Goal: Task Accomplishment & Management: Manage account settings

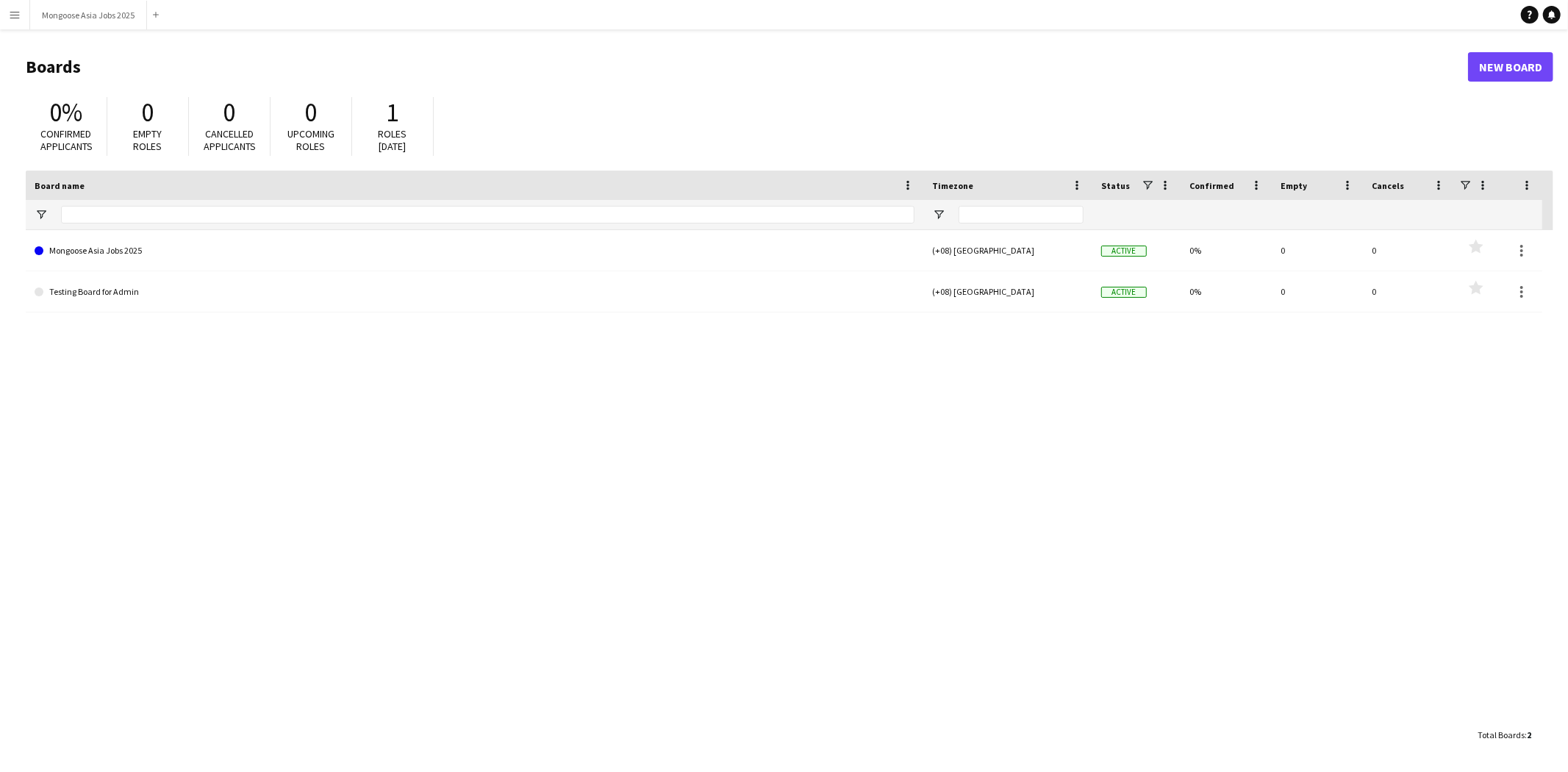
click at [15, 9] on app-icon "Menu" at bounding box center [14, 14] width 11 height 11
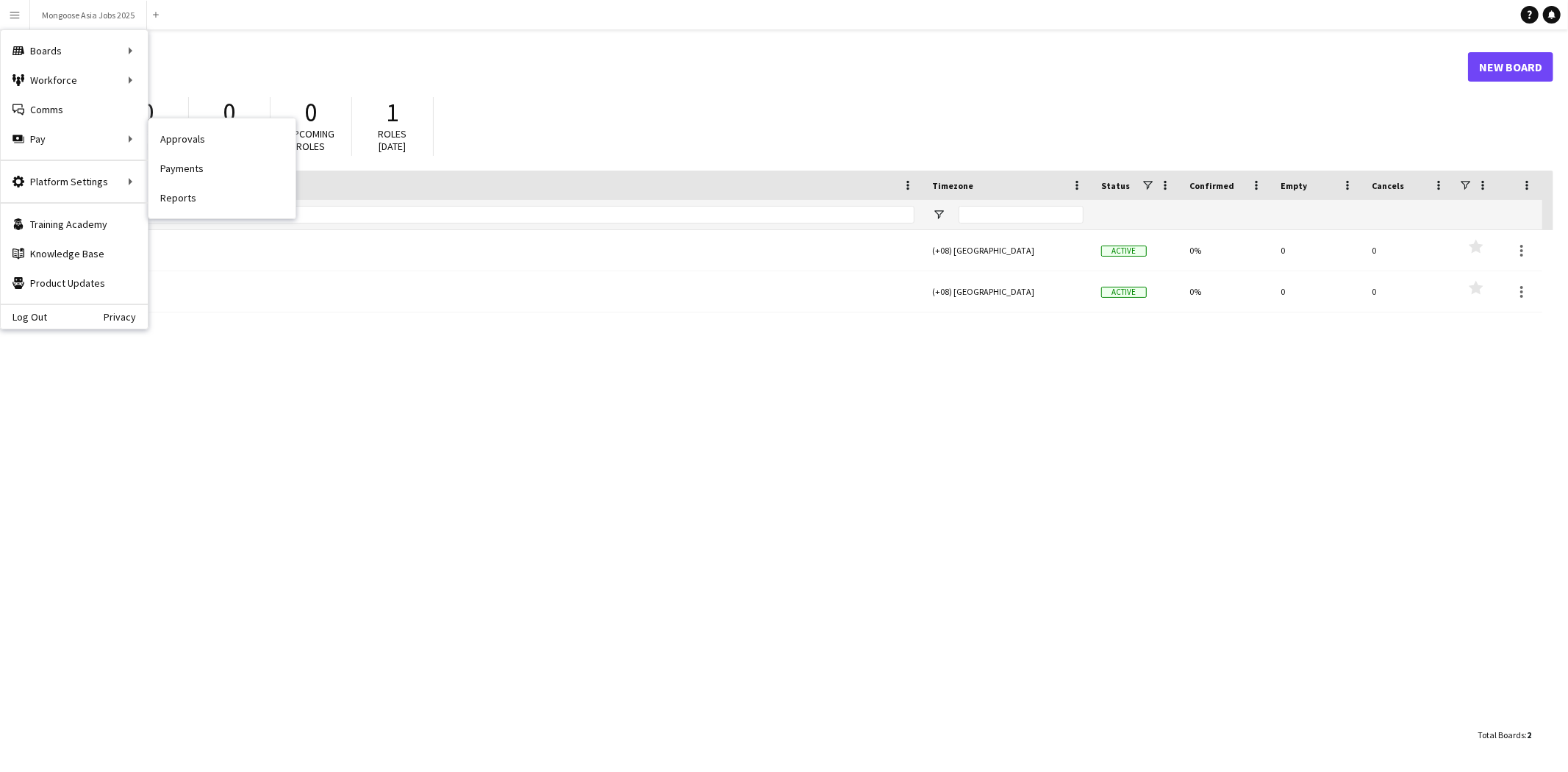
drag, startPoint x: 199, startPoint y: 131, endPoint x: 244, endPoint y: 139, distance: 45.7
click at [199, 131] on link "Approvals" at bounding box center [221, 139] width 147 height 29
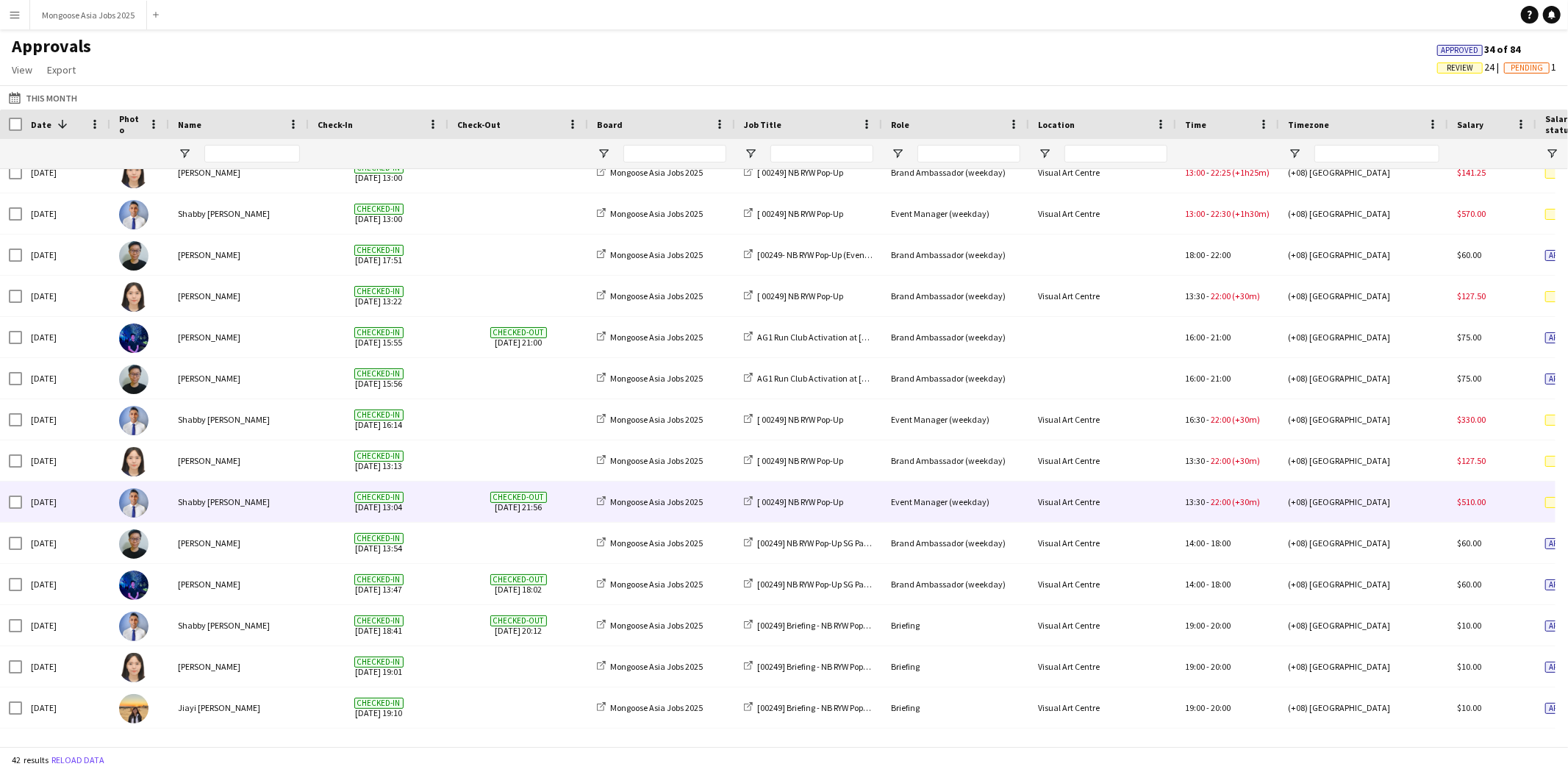
scroll to position [1164, 0]
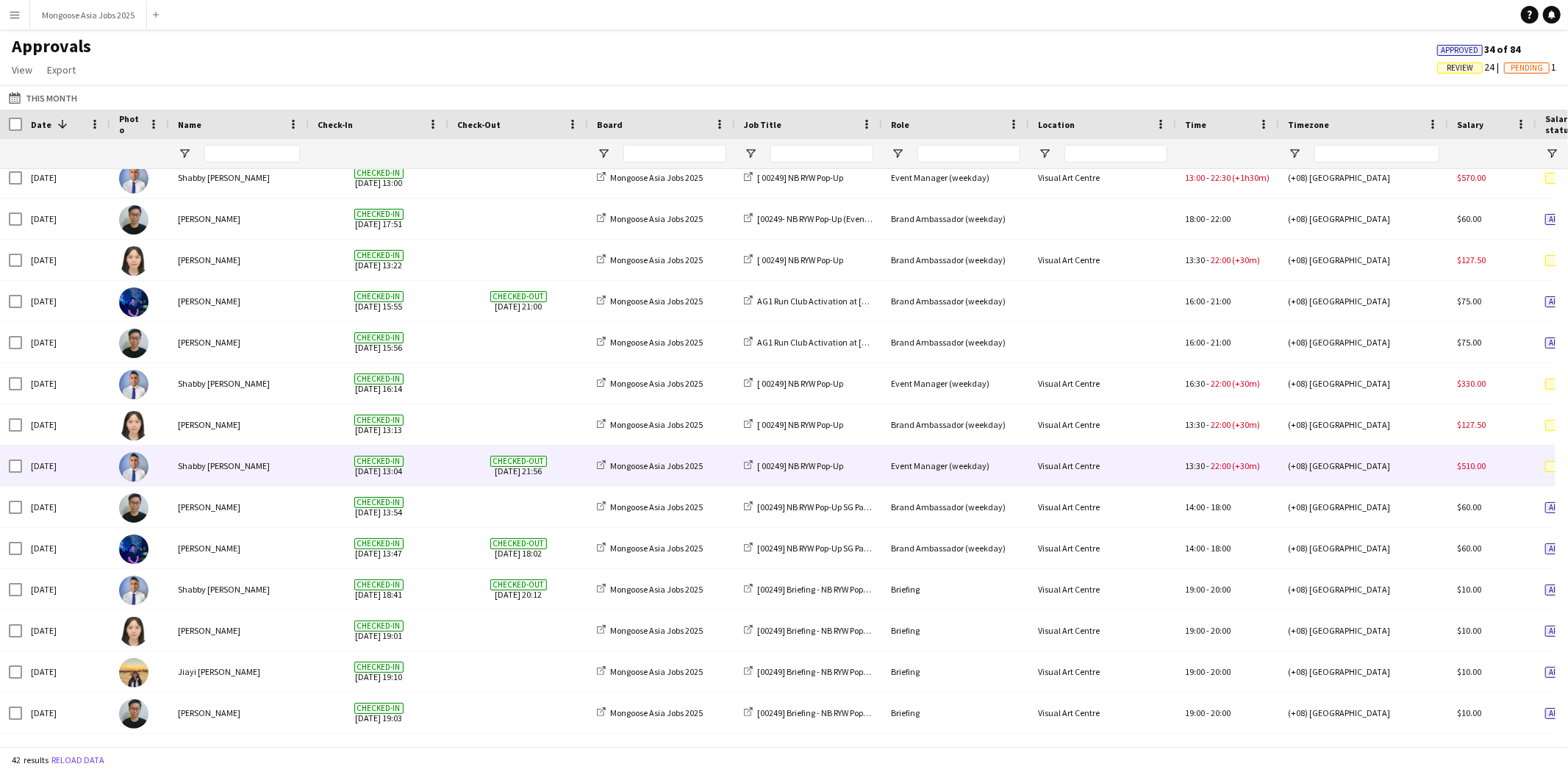
click at [935, 468] on div "Event Manager (weekday)" at bounding box center [956, 466] width 147 height 41
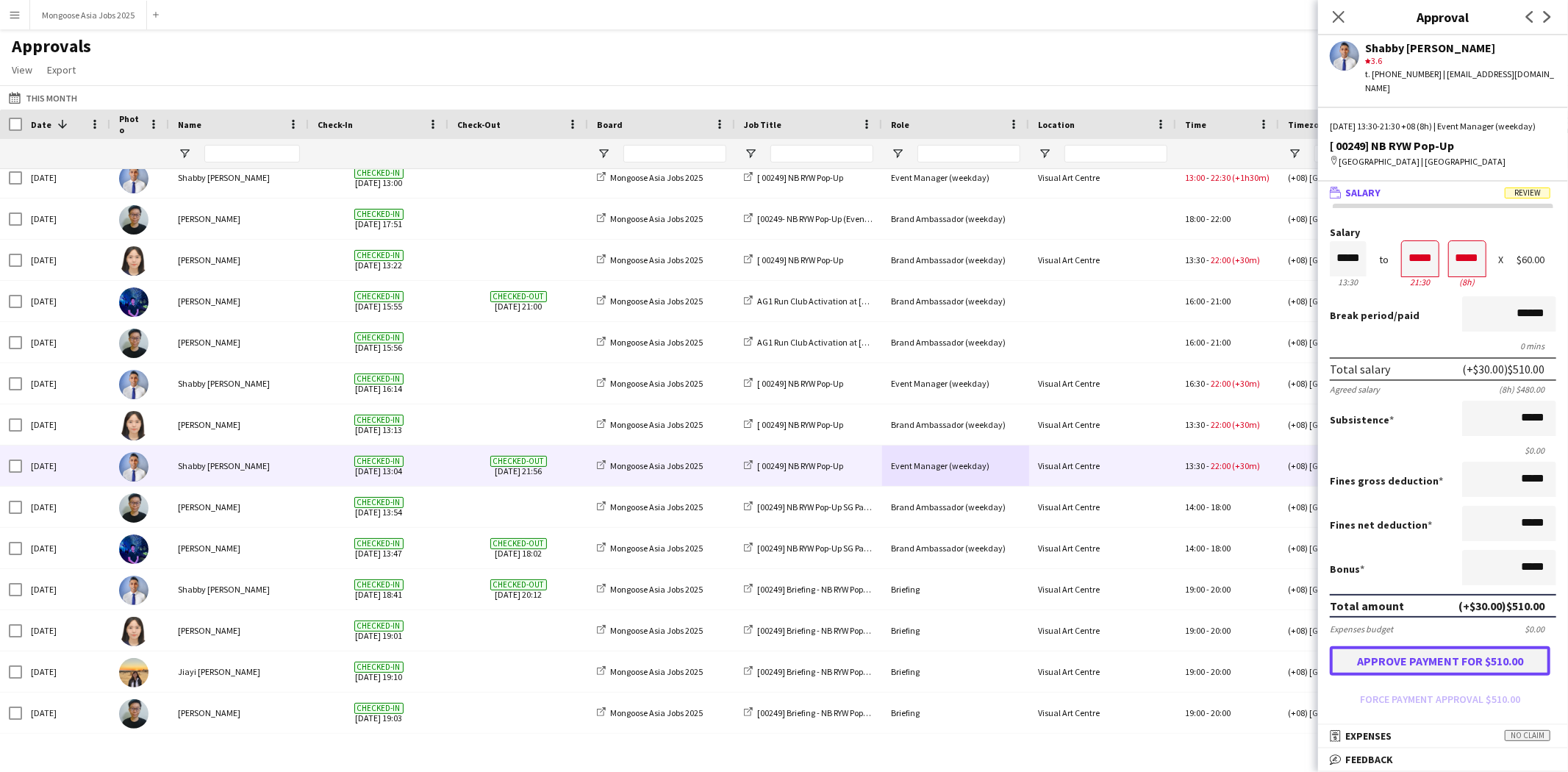
click at [1473, 667] on button "Approve payment for $510.00" at bounding box center [1440, 660] width 221 height 29
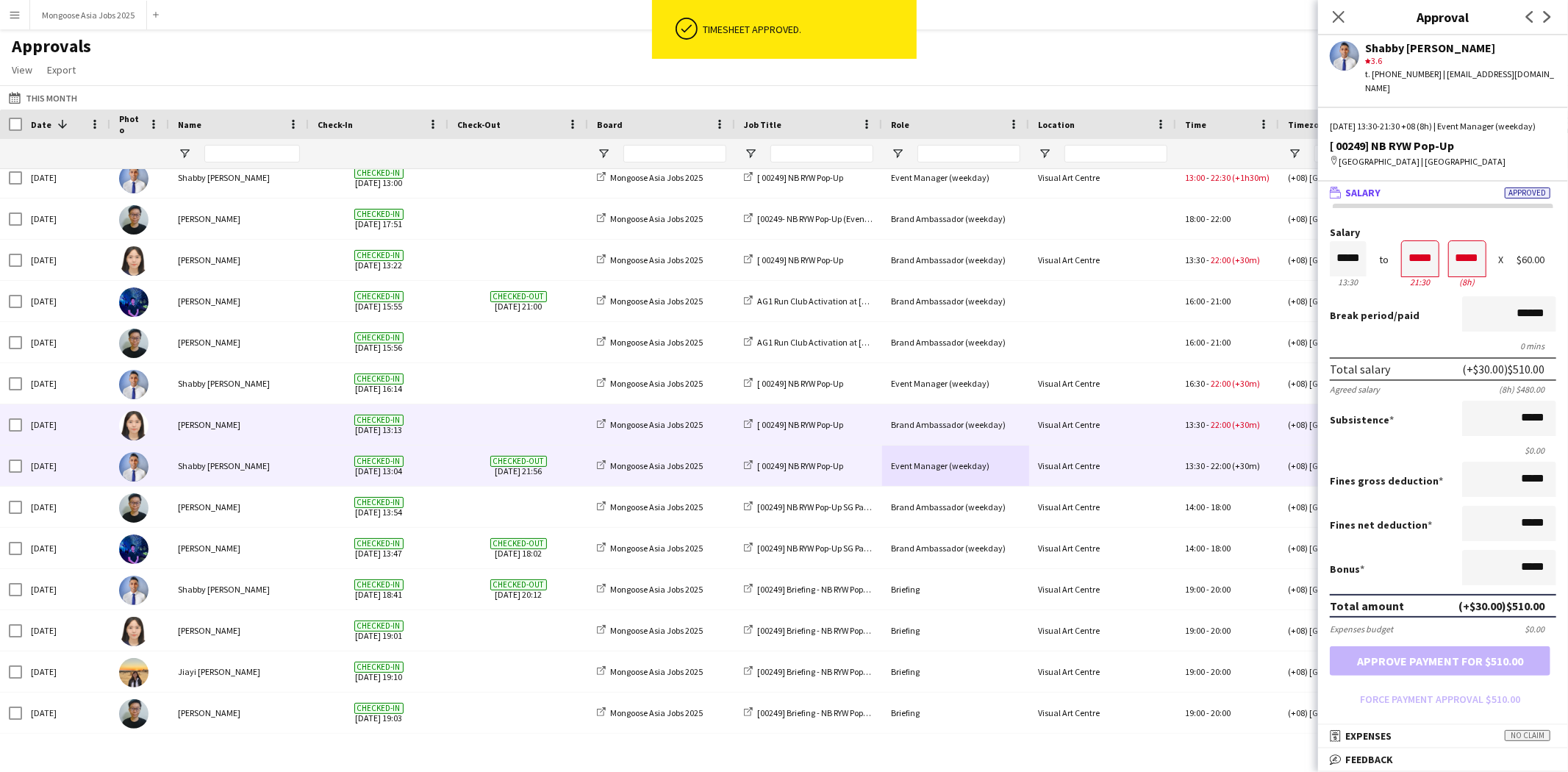
click at [1089, 438] on div "Visual Art Centre" at bounding box center [1102, 424] width 147 height 41
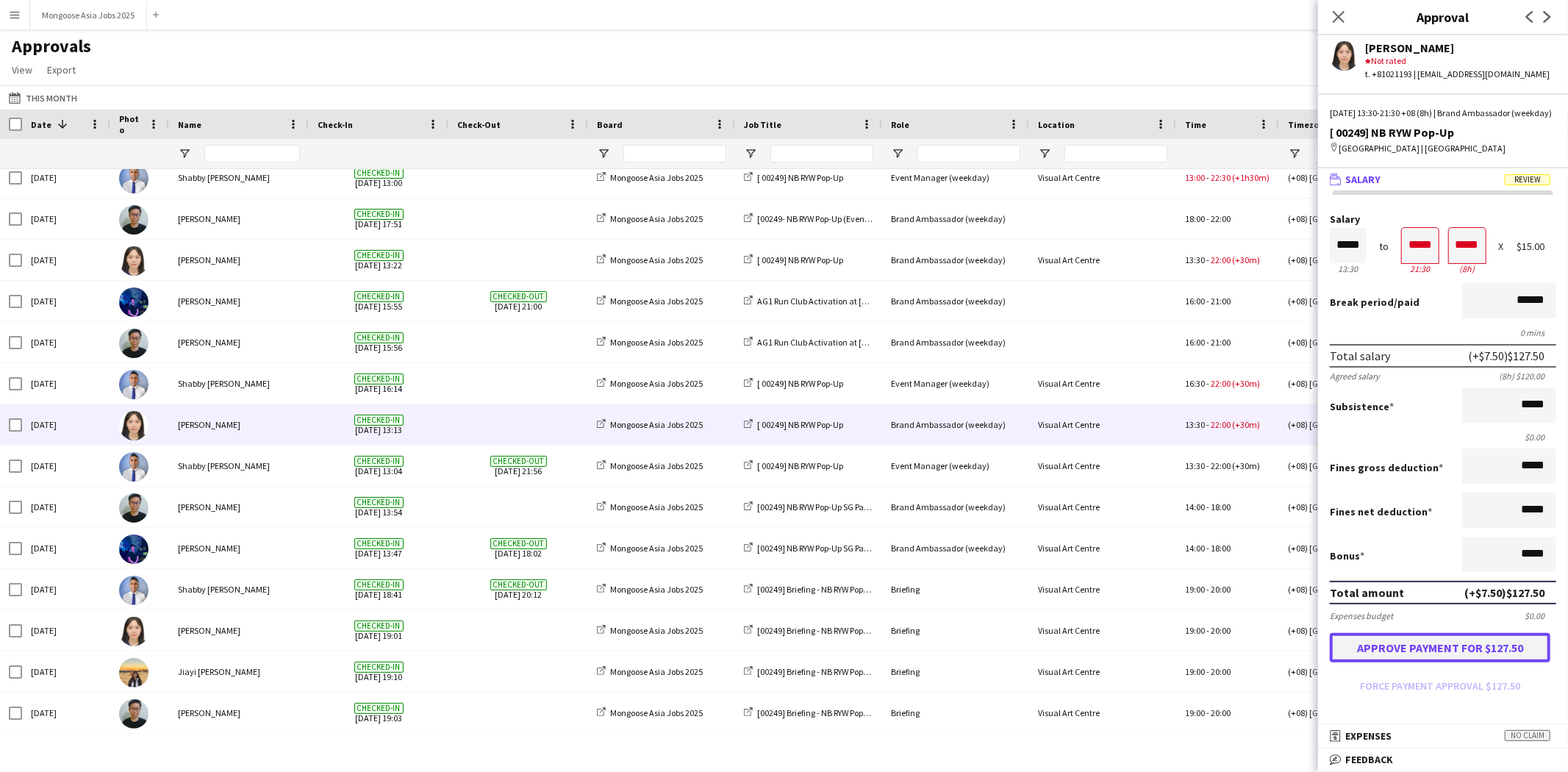
click at [1401, 663] on button "Approve payment for $127.50" at bounding box center [1440, 647] width 221 height 29
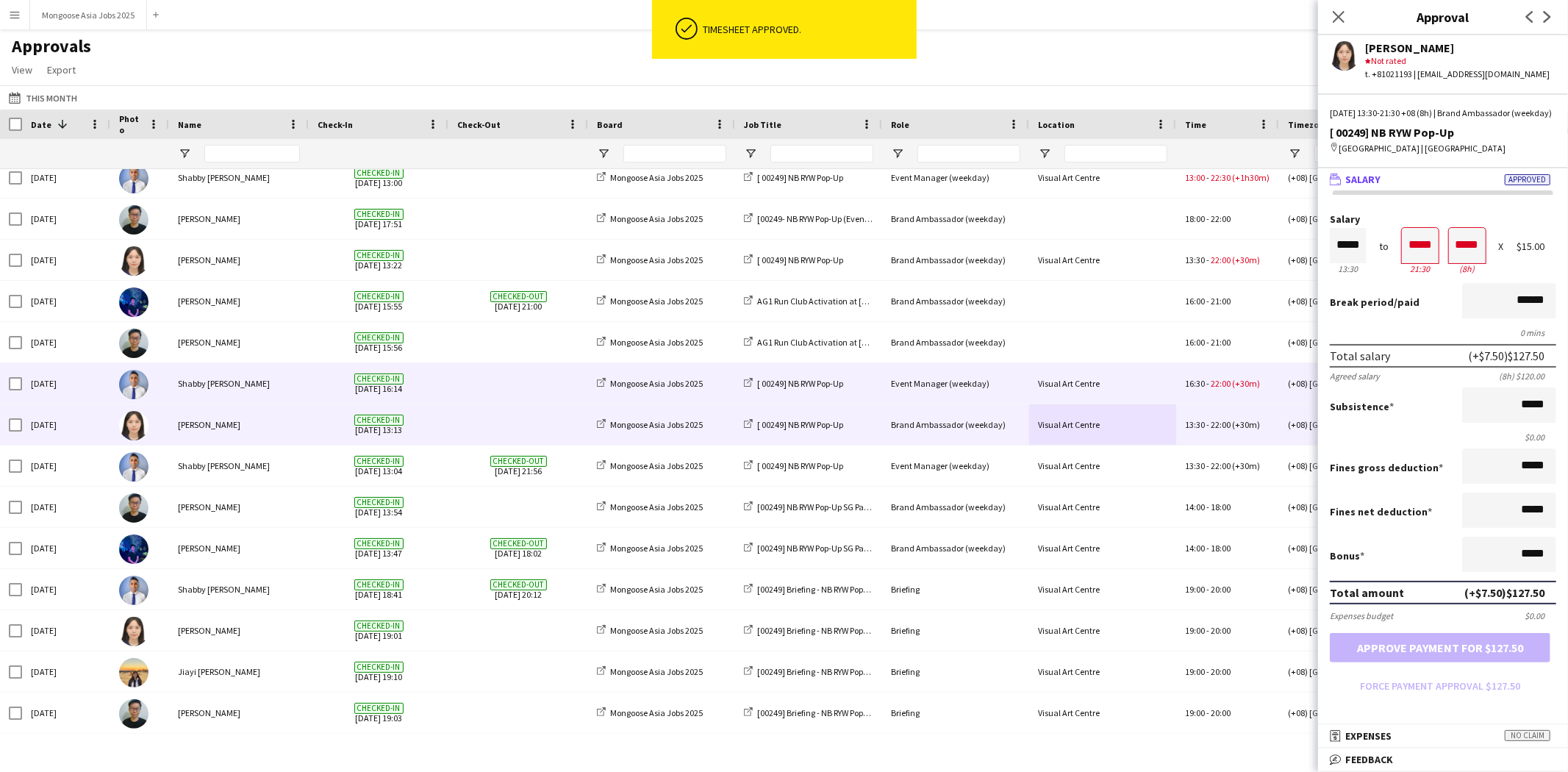
click at [1071, 399] on div "Visual Art Centre" at bounding box center [1102, 383] width 147 height 41
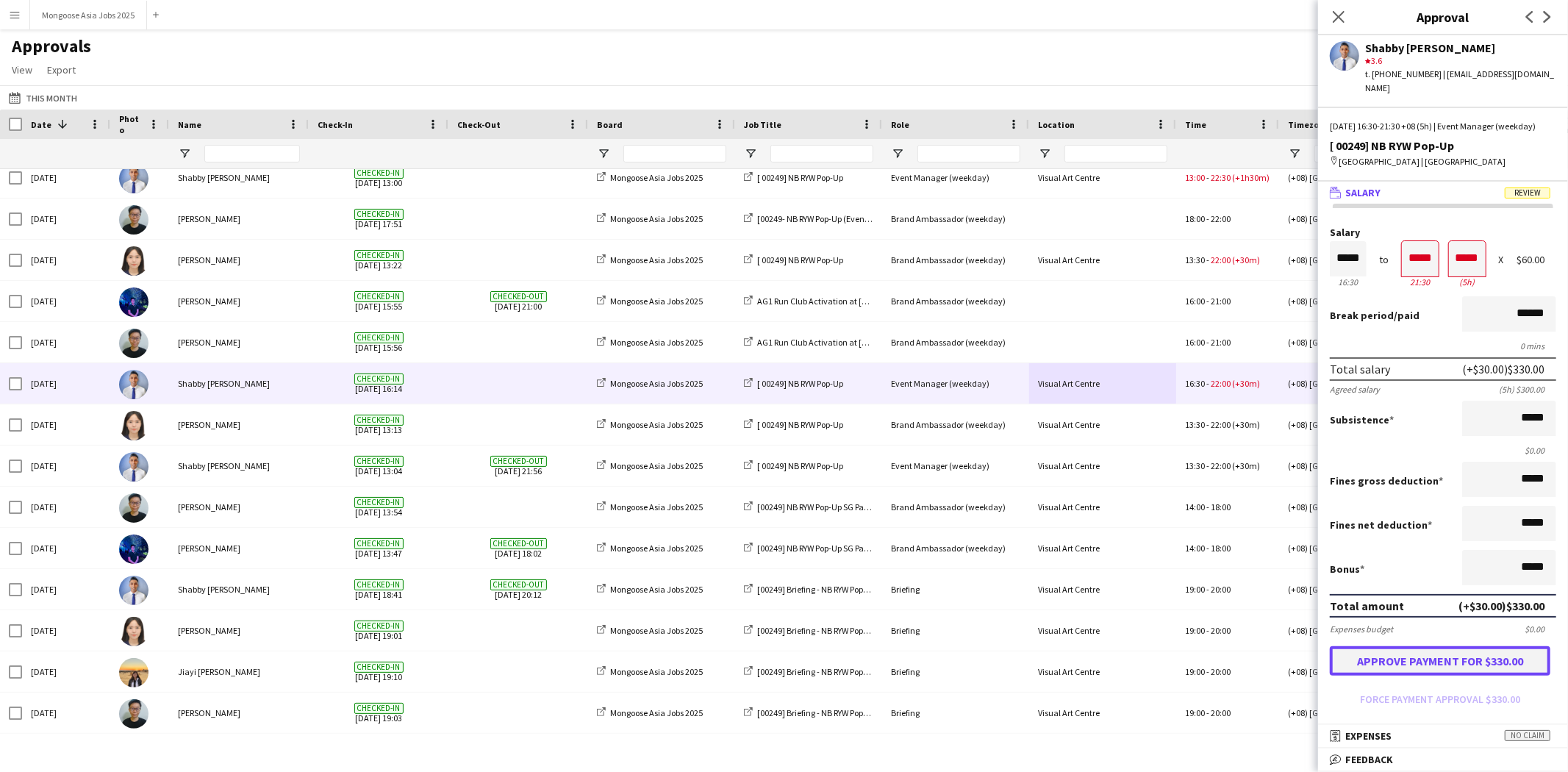
click at [1465, 657] on button "Approve payment for $330.00" at bounding box center [1440, 660] width 221 height 29
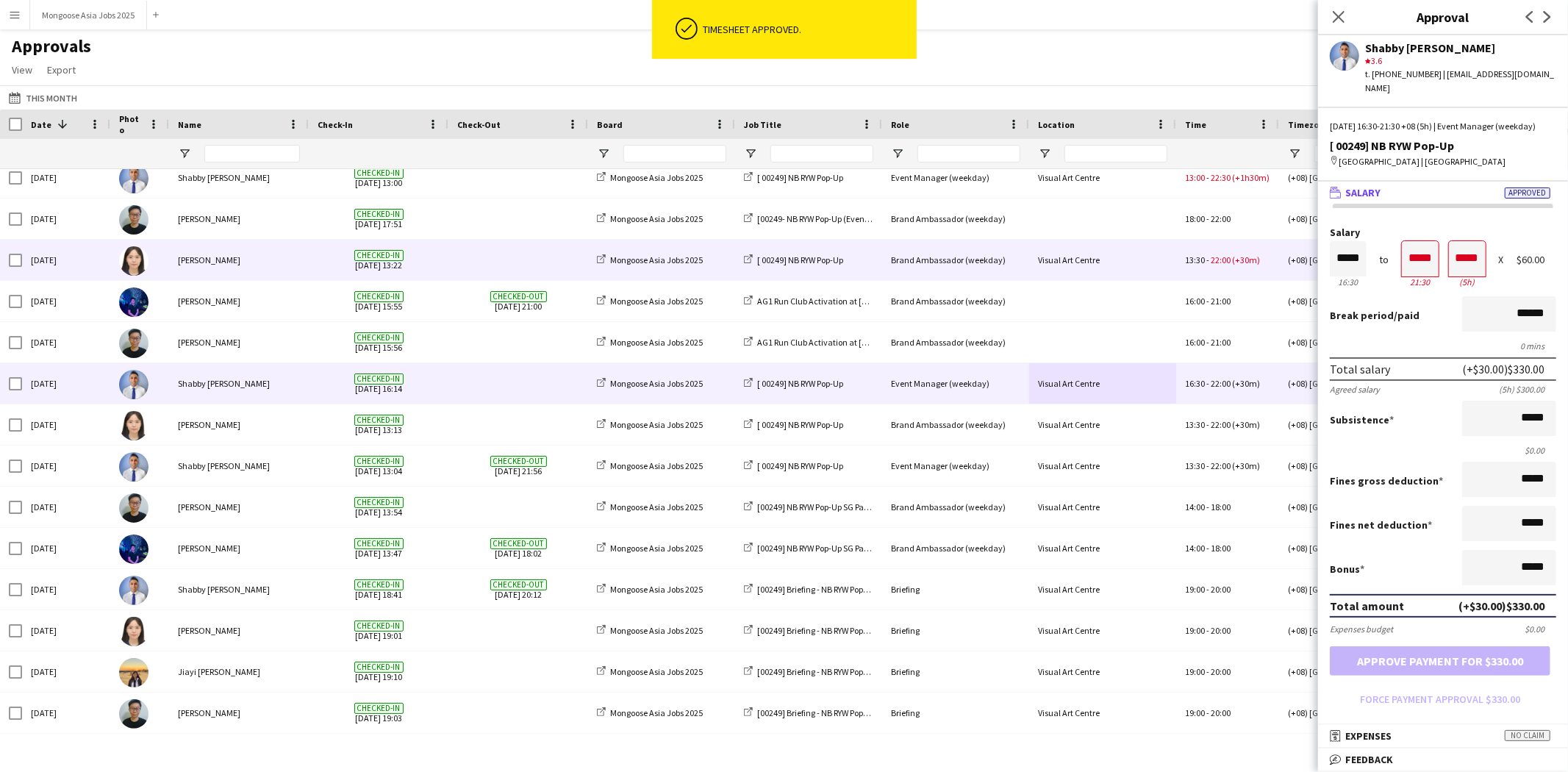
click at [1159, 262] on div "Visual Art Centre" at bounding box center [1102, 260] width 147 height 41
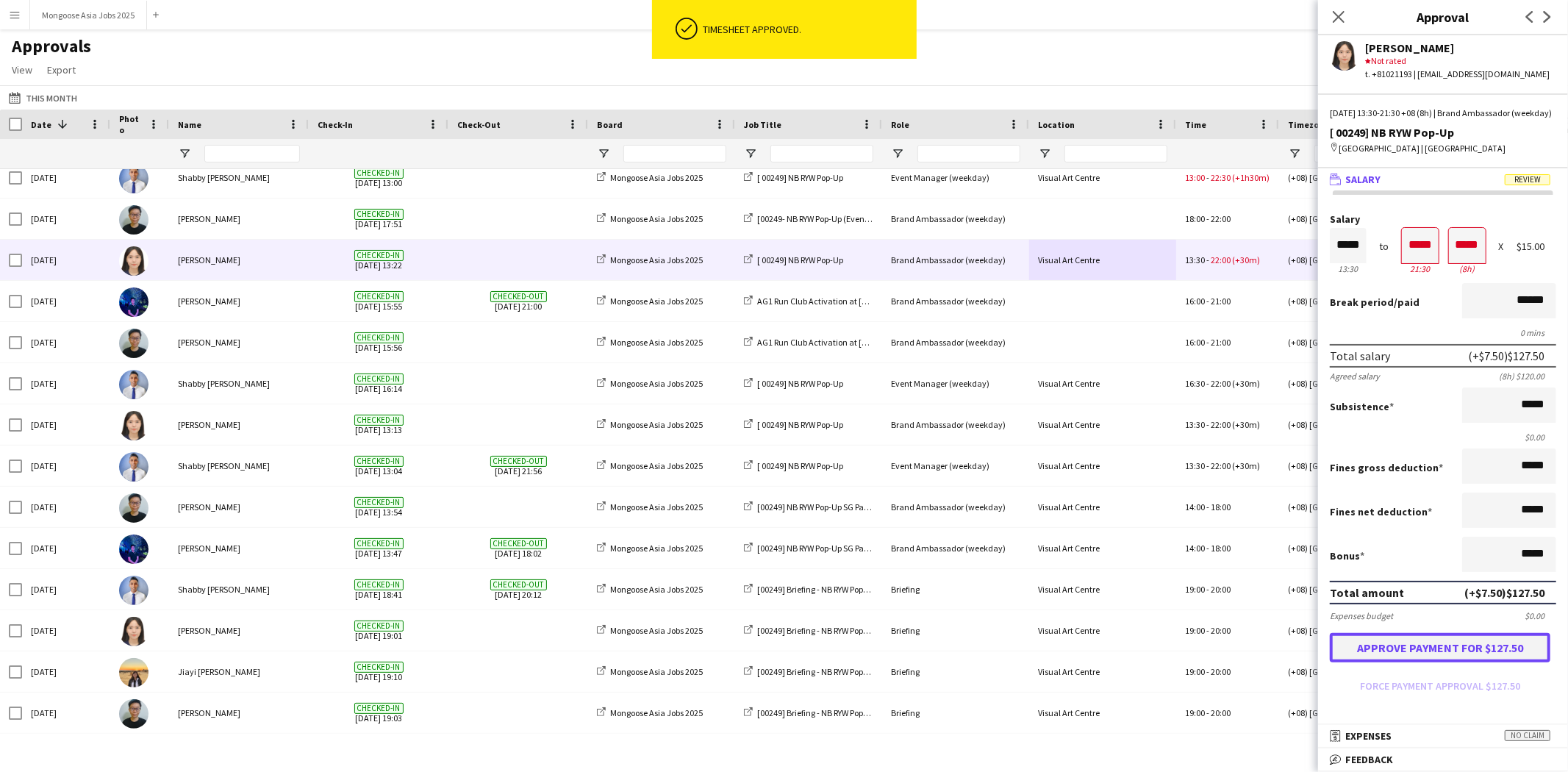
click at [1448, 656] on button "Approve payment for $127.50" at bounding box center [1440, 647] width 221 height 29
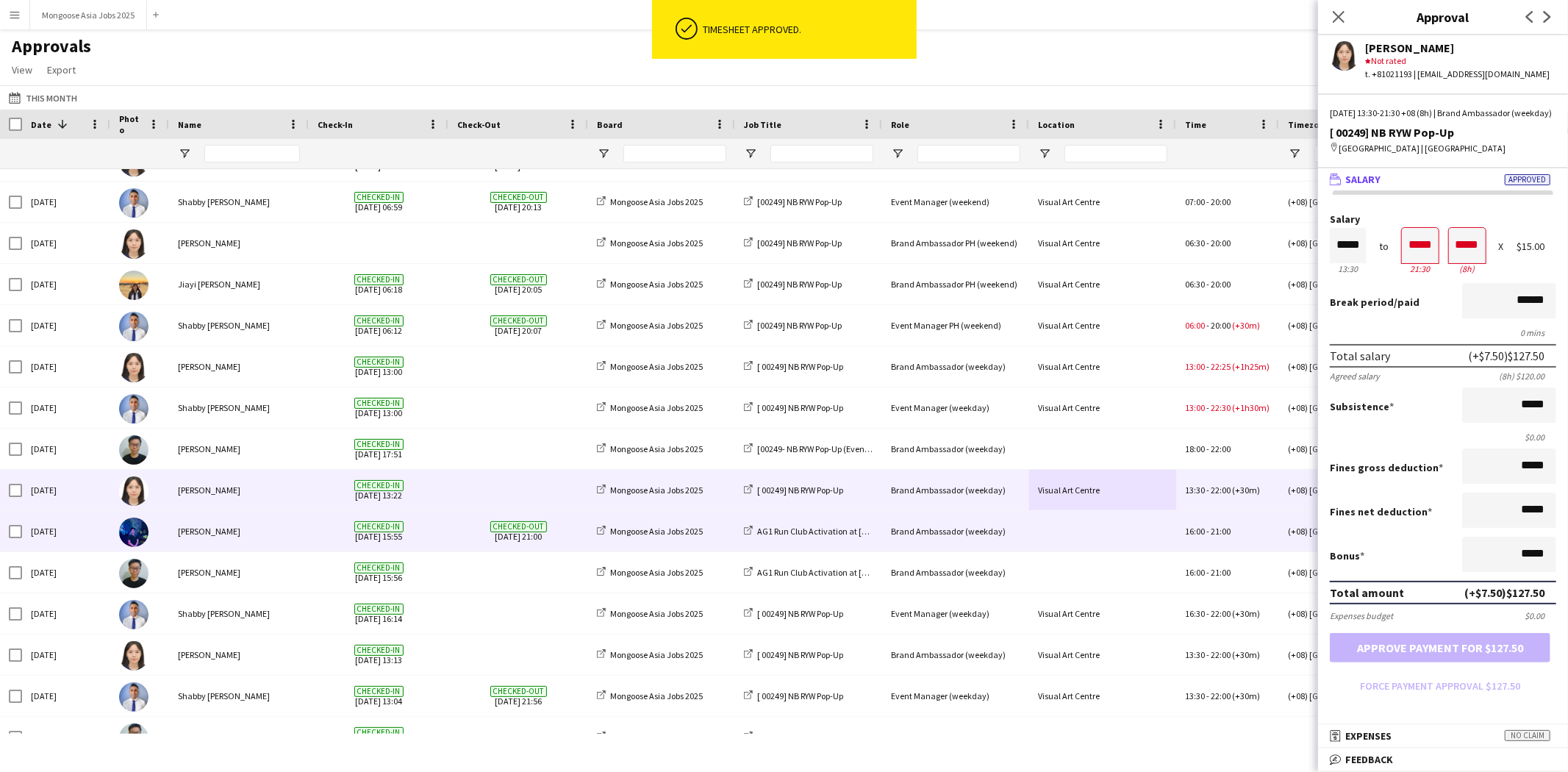
scroll to position [919, 0]
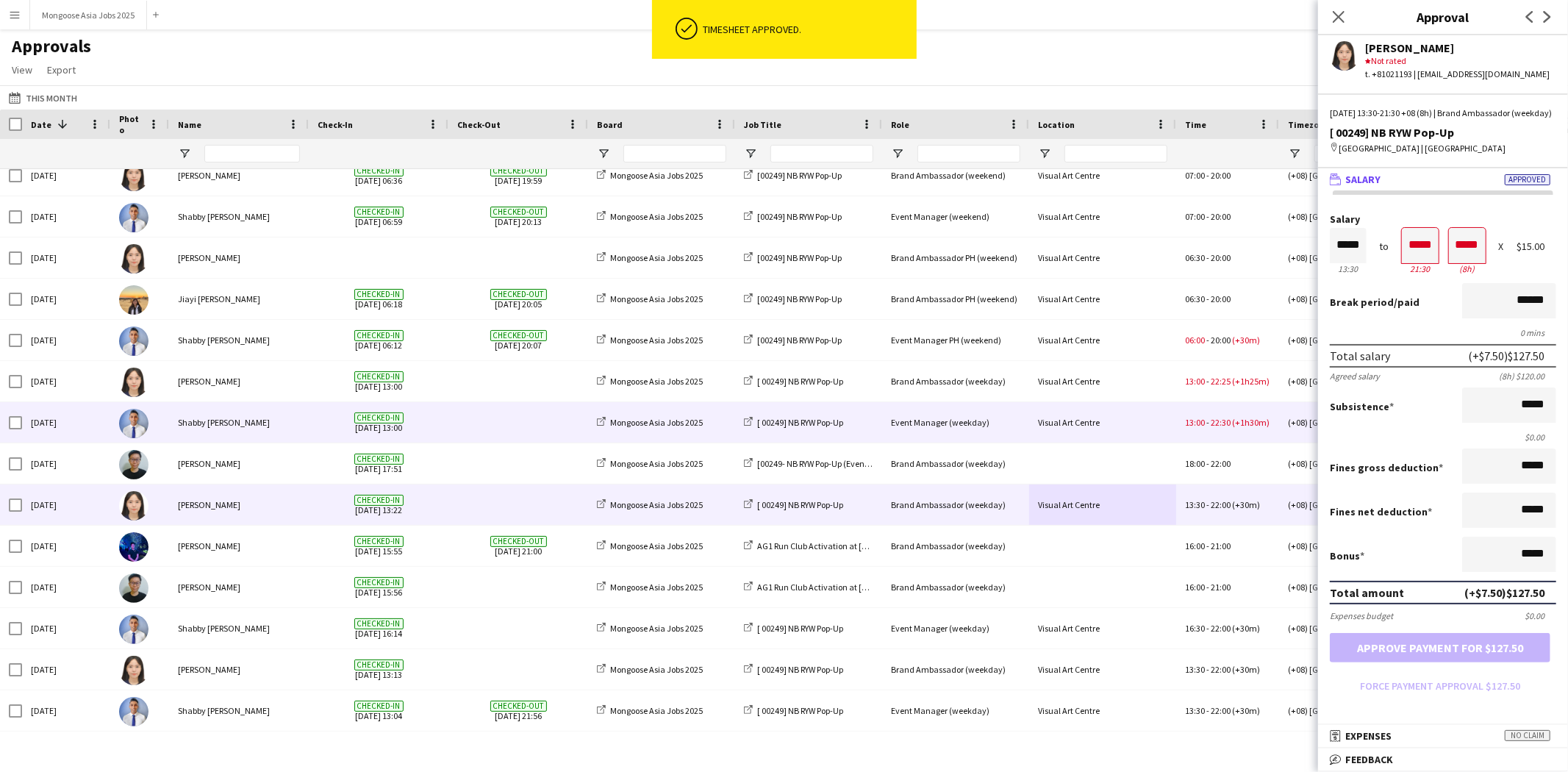
click at [1152, 426] on div "Visual Art Centre" at bounding box center [1102, 423] width 147 height 41
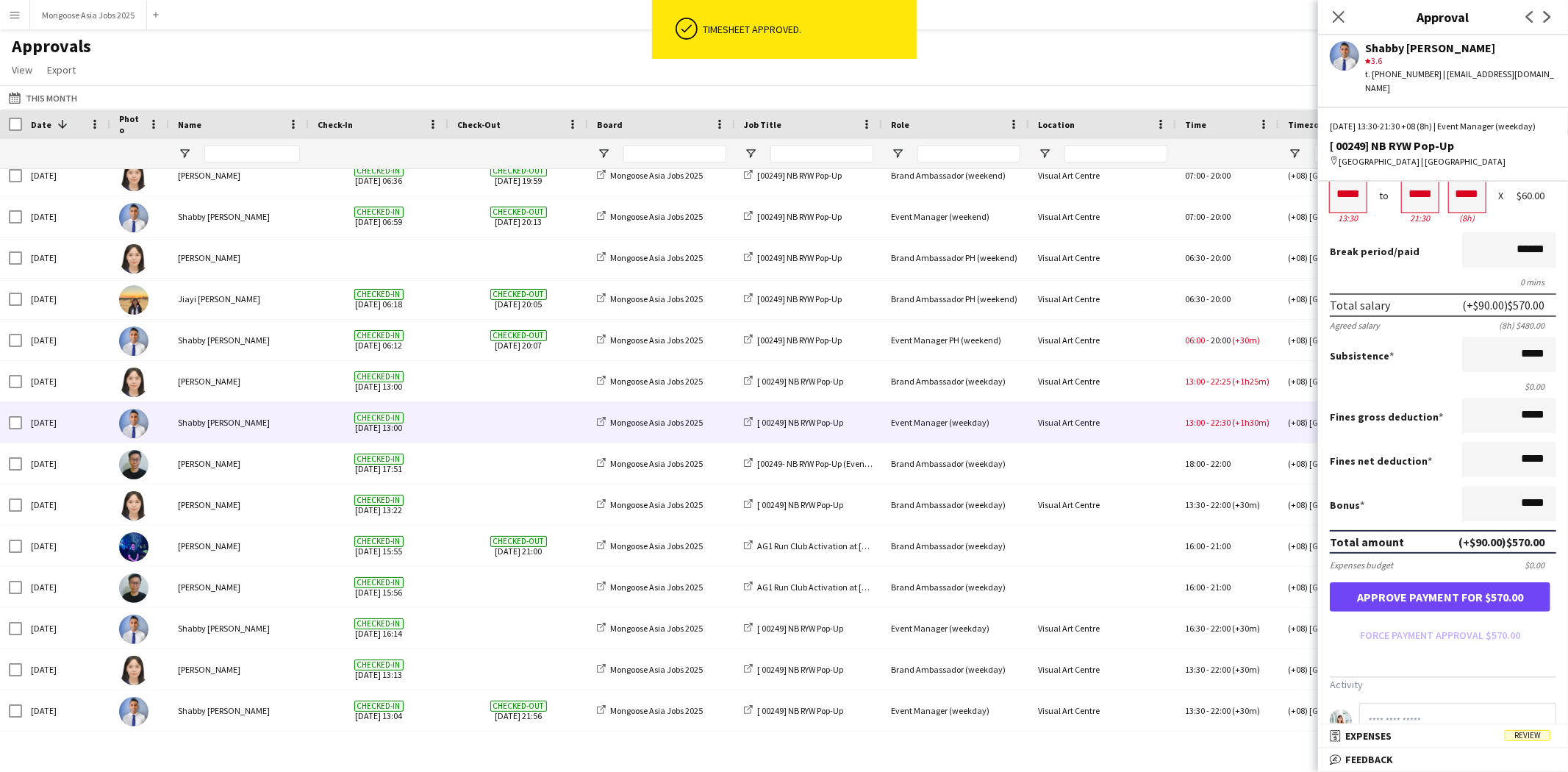
scroll to position [81, 0]
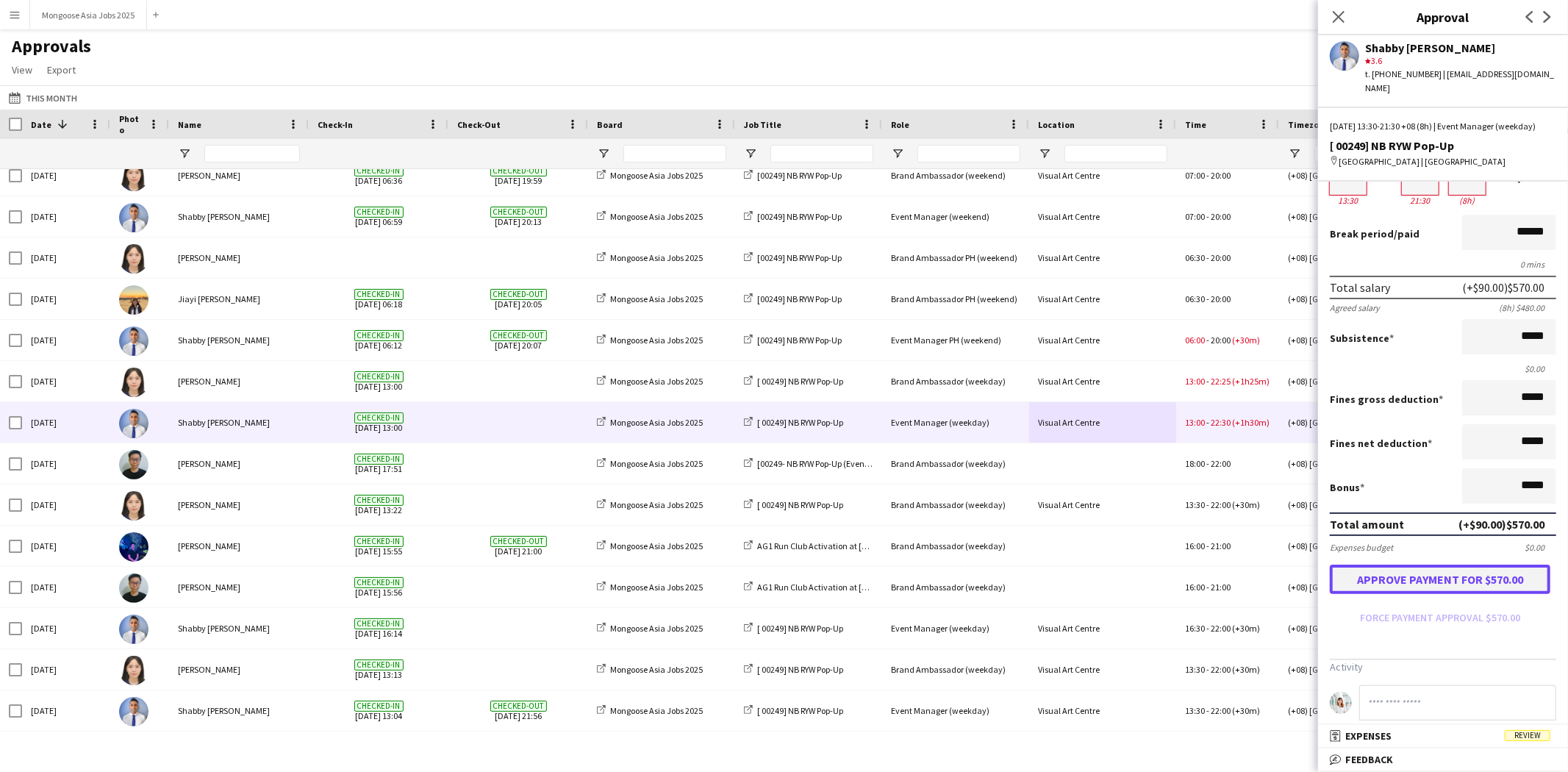
click at [1467, 584] on button "Approve payment for $570.00" at bounding box center [1440, 579] width 221 height 29
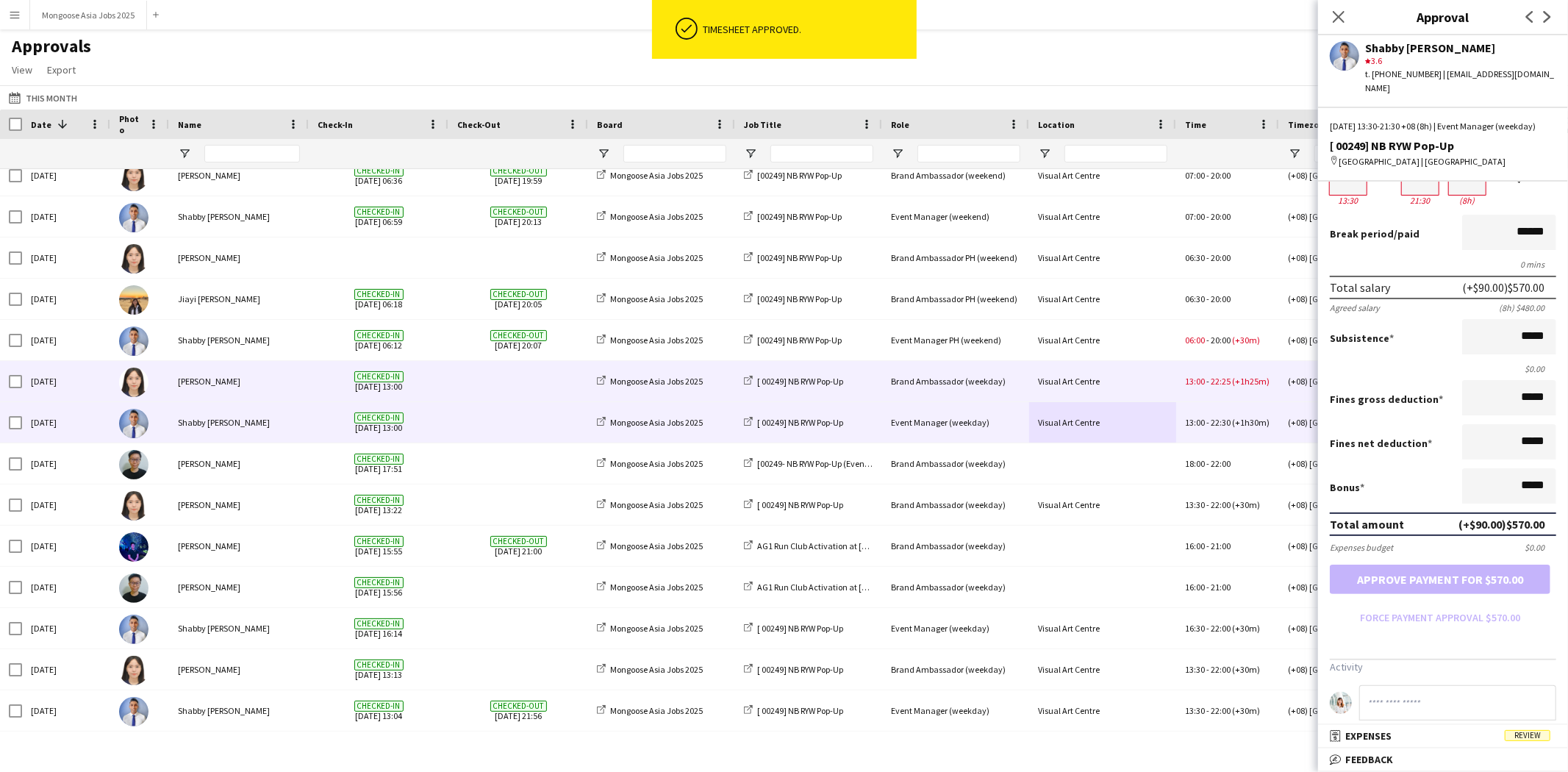
click at [1204, 386] on span "13:00" at bounding box center [1195, 381] width 19 height 11
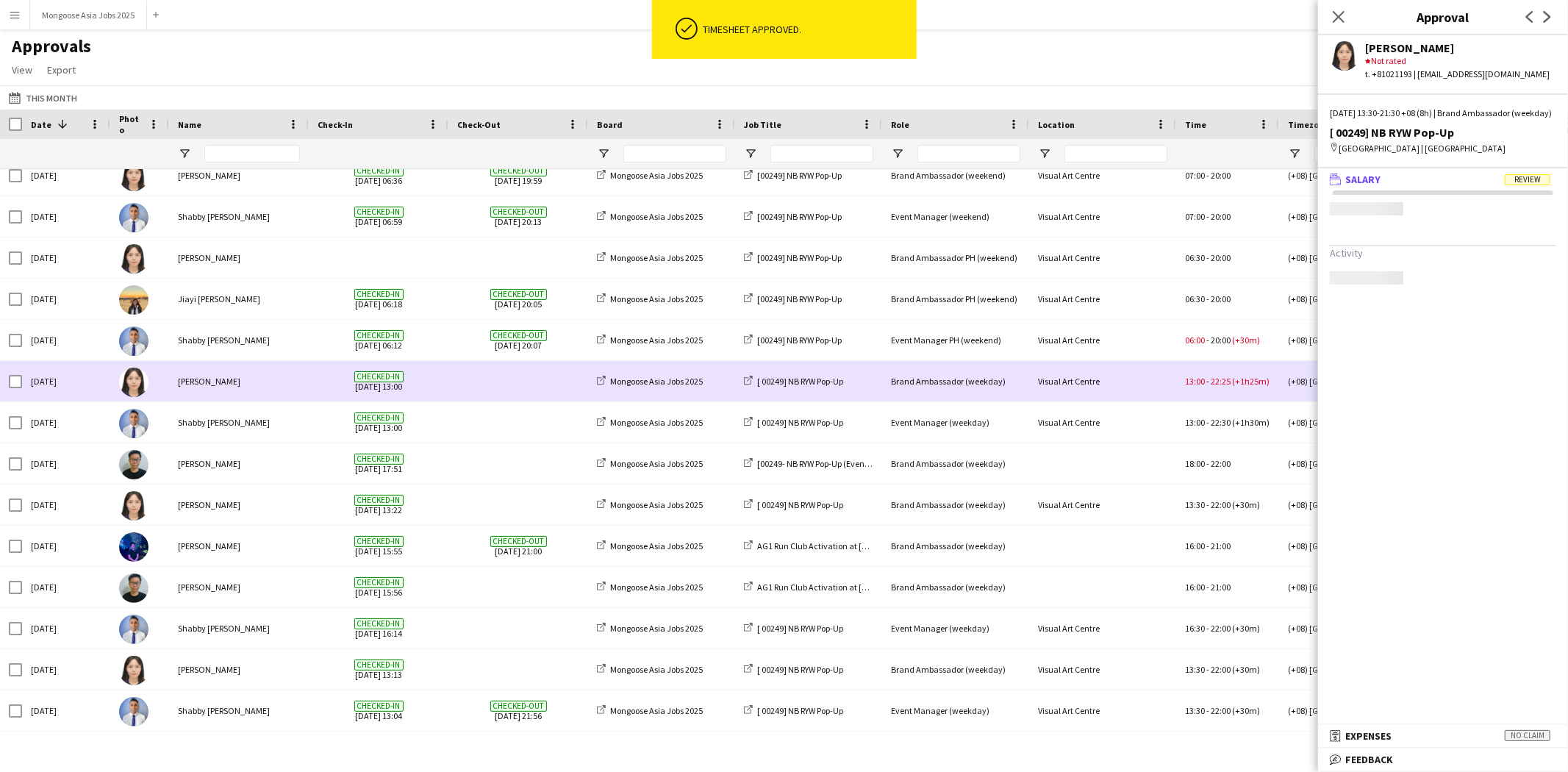
scroll to position [0, 0]
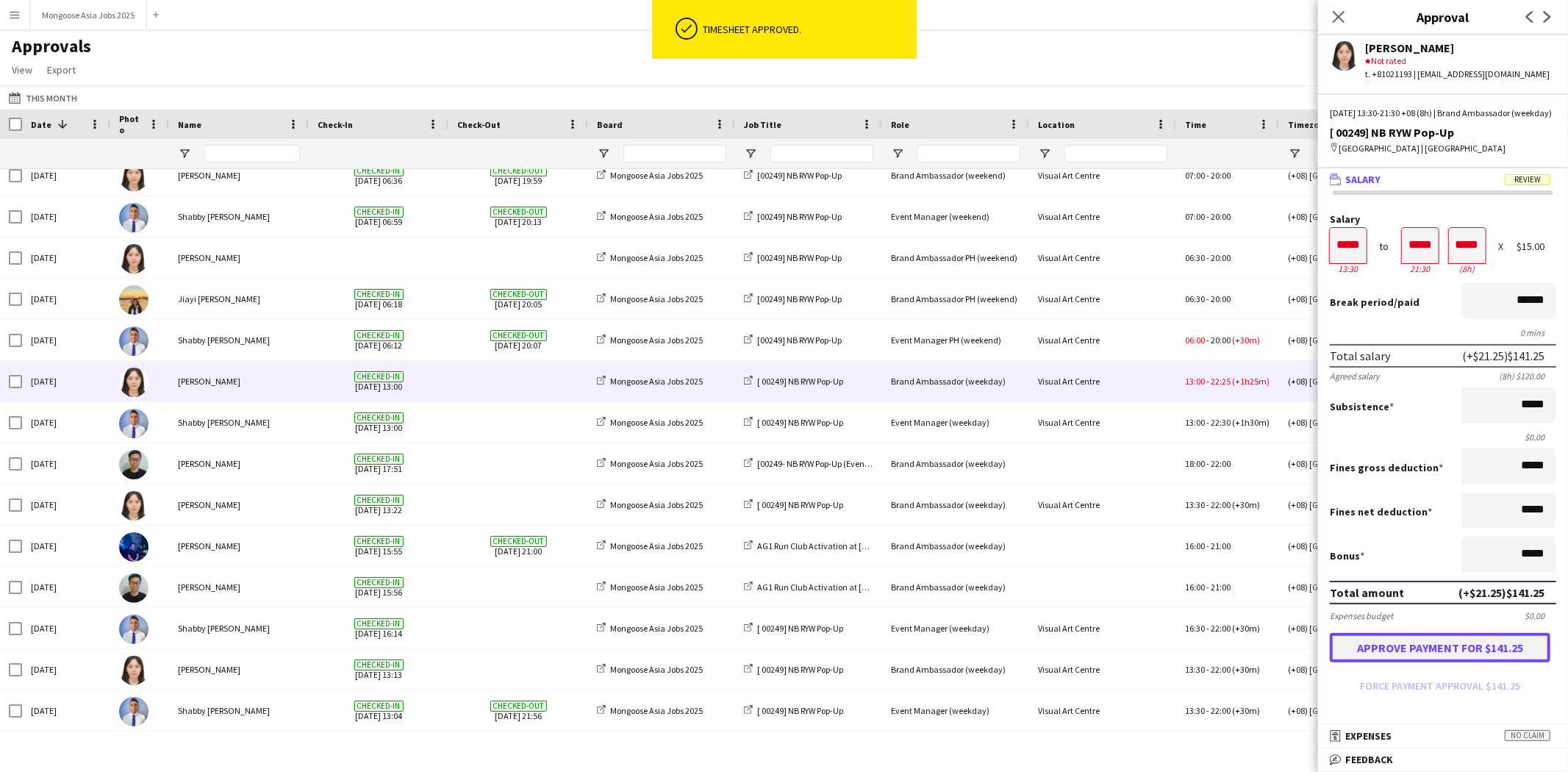
click at [1461, 656] on button "Approve payment for $141.25" at bounding box center [1440, 647] width 221 height 29
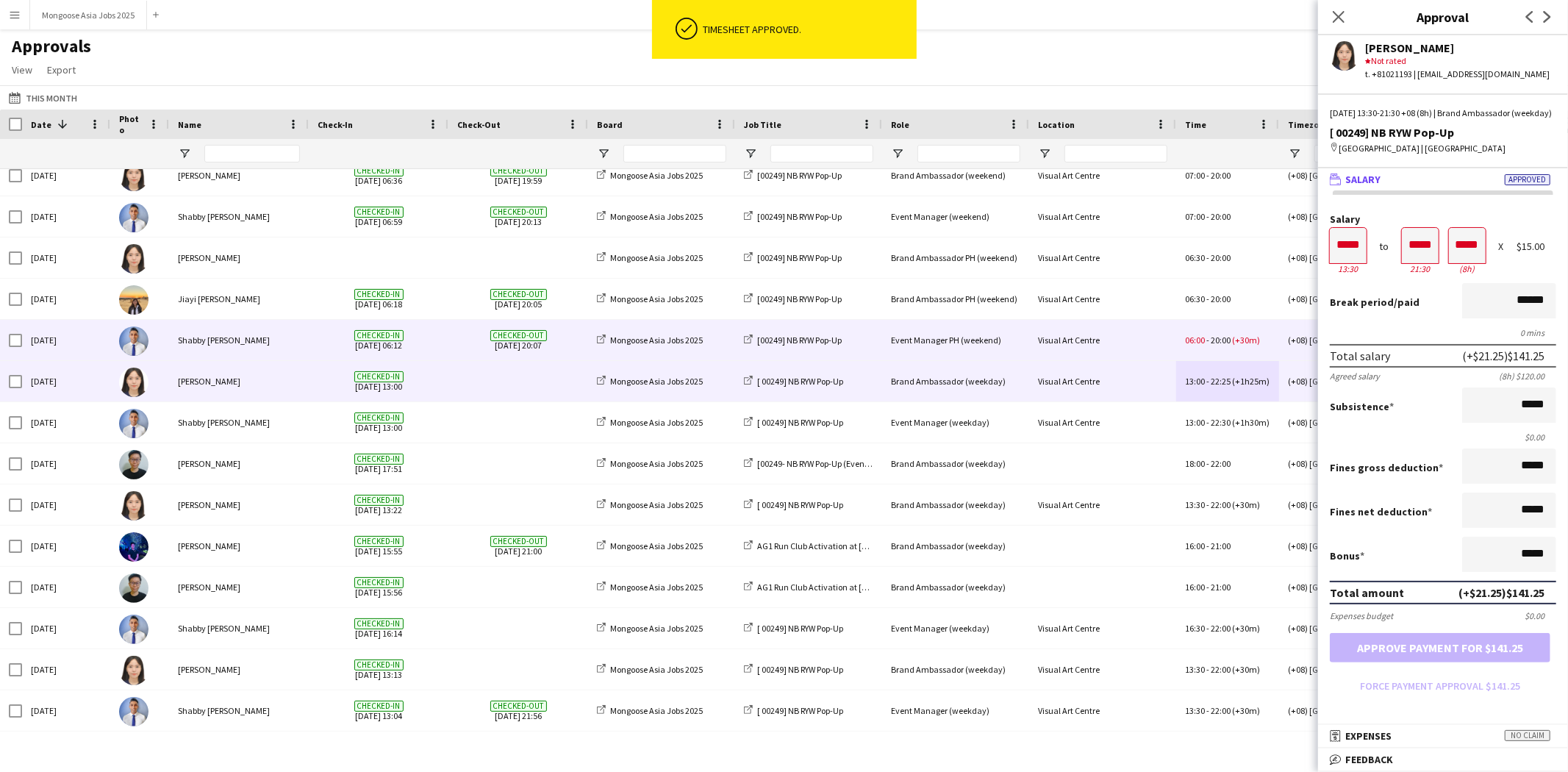
click at [1099, 351] on div "Visual Art Centre" at bounding box center [1102, 340] width 147 height 41
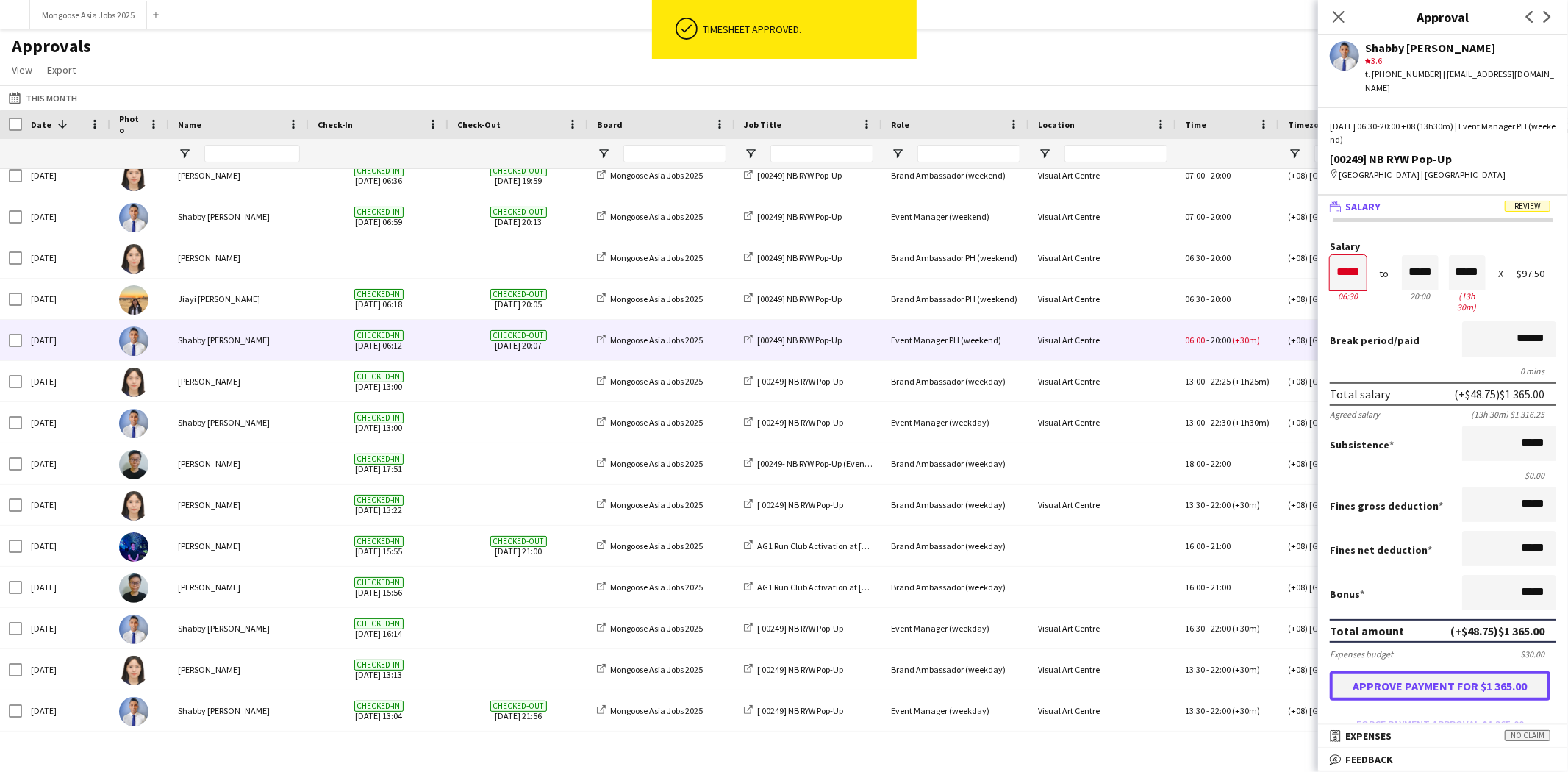
click at [1413, 671] on button "Approve payment for $1 365.00" at bounding box center [1440, 686] width 221 height 29
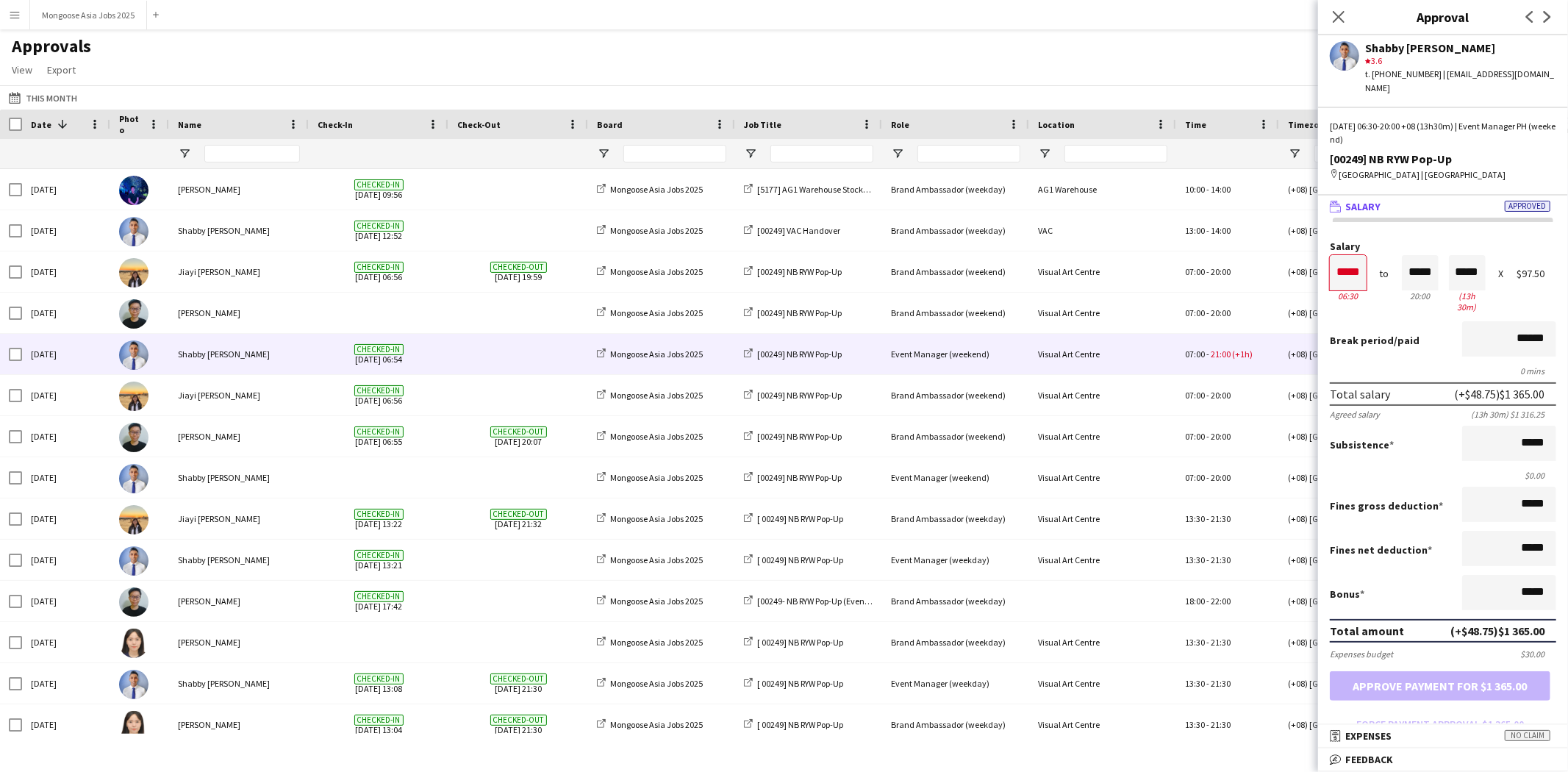
click at [1142, 356] on div "Visual Art Centre" at bounding box center [1102, 354] width 147 height 41
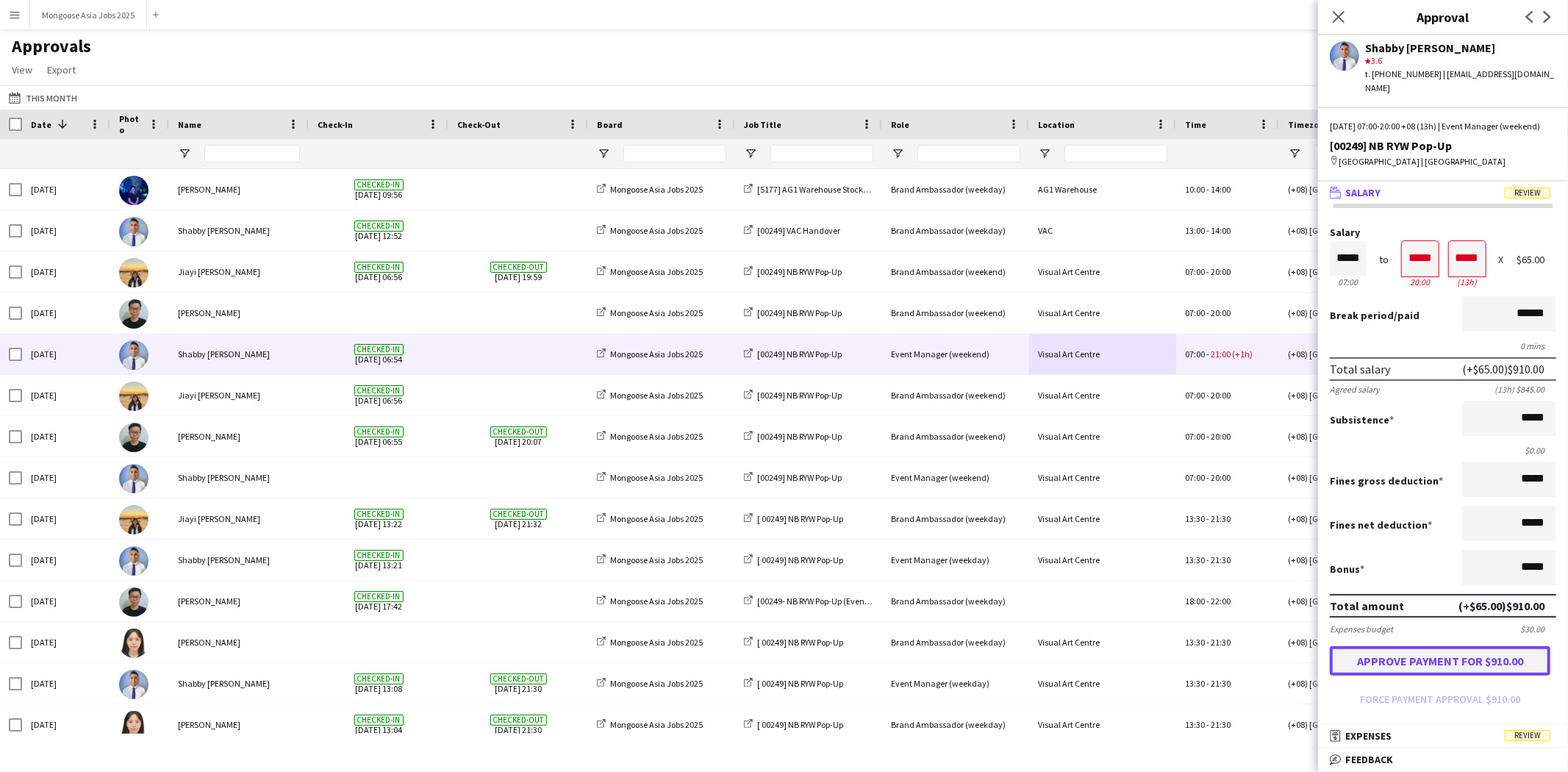
click at [1433, 663] on button "Approve payment for $910.00" at bounding box center [1440, 660] width 221 height 29
click at [1334, 24] on icon "Close pop-in" at bounding box center [1339, 17] width 14 height 14
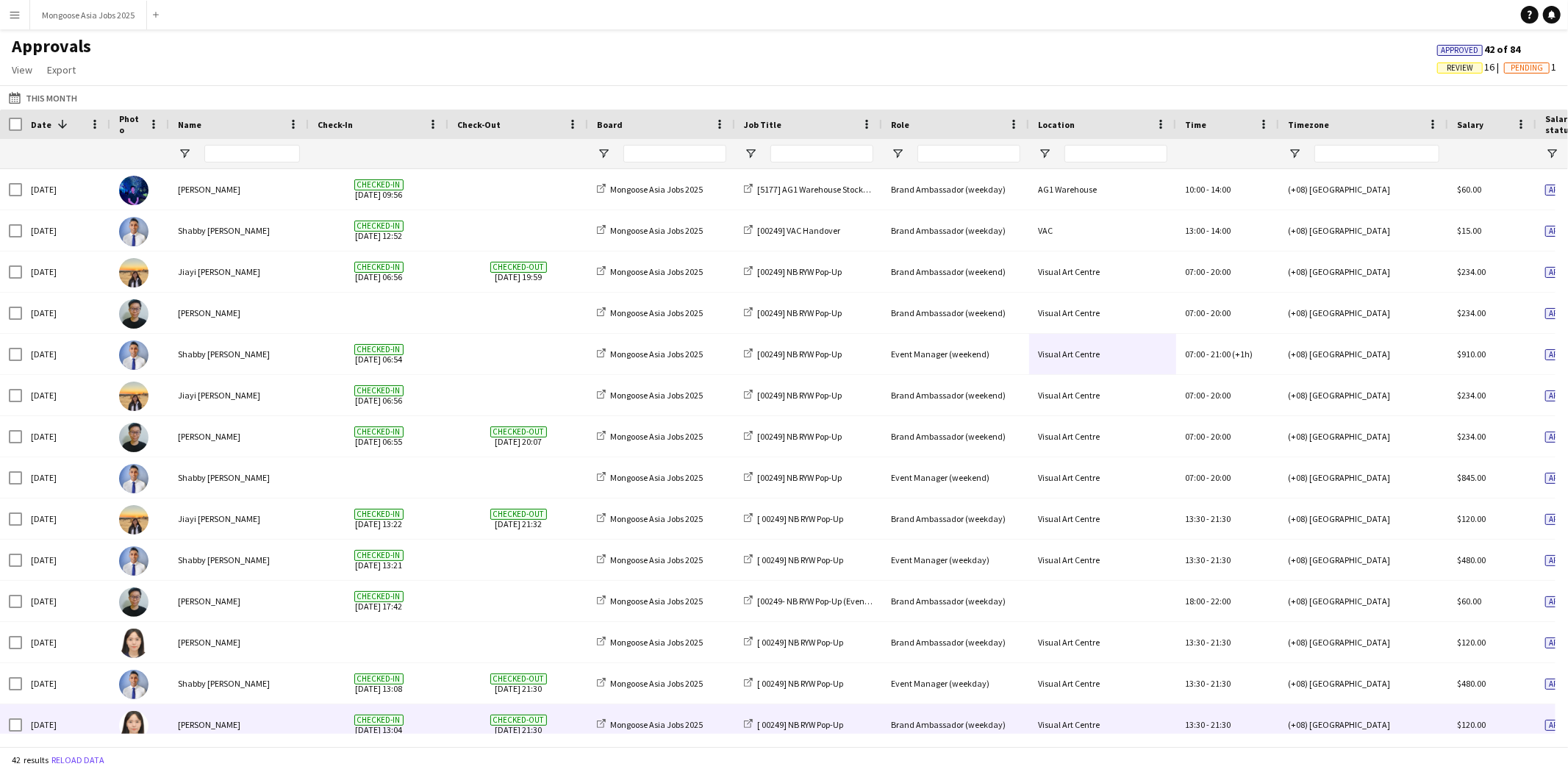
drag, startPoint x: 649, startPoint y: 733, endPoint x: 827, endPoint y: 708, distance: 179.7
click at [827, 708] on div "Date 1 Photo Name -" at bounding box center [784, 427] width 1568 height 636
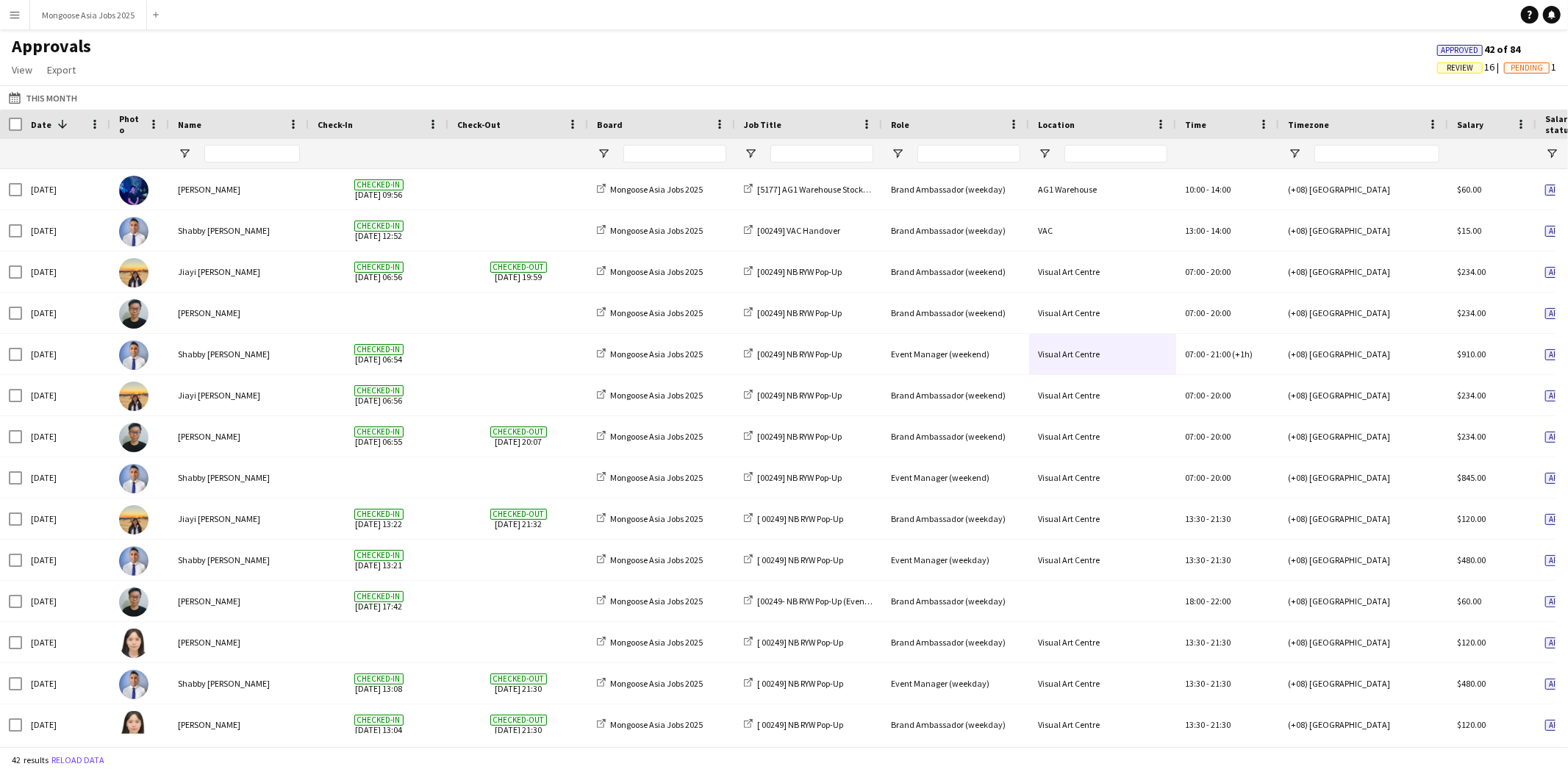
click at [38, 41] on h1 "Approvals" at bounding box center [51, 46] width 103 height 22
